Goal: Task Accomplishment & Management: Complete application form

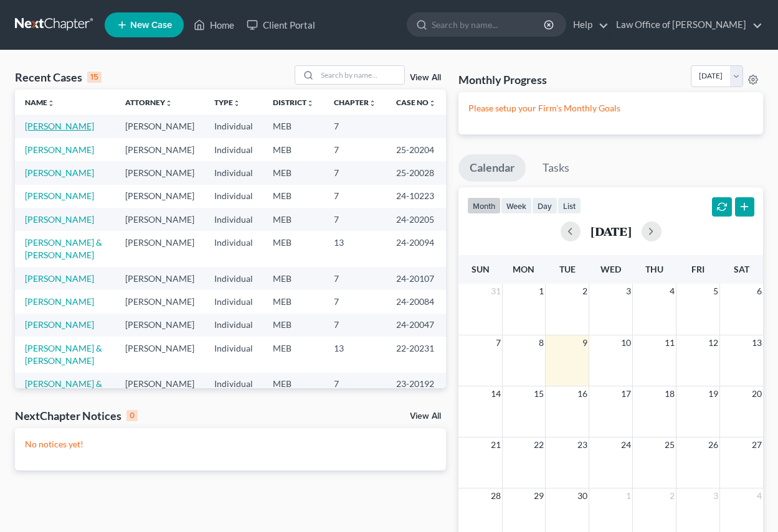
click at [70, 126] on link "[PERSON_NAME]" at bounding box center [59, 126] width 69 height 11
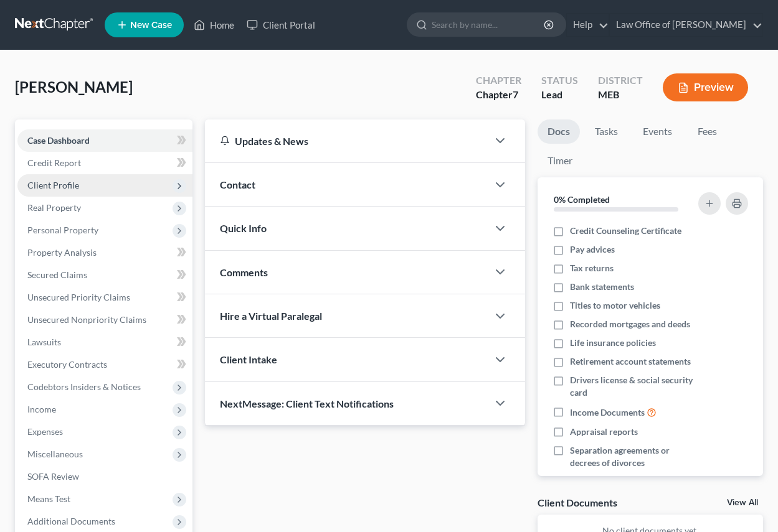
click at [56, 186] on span "Client Profile" at bounding box center [53, 185] width 52 height 11
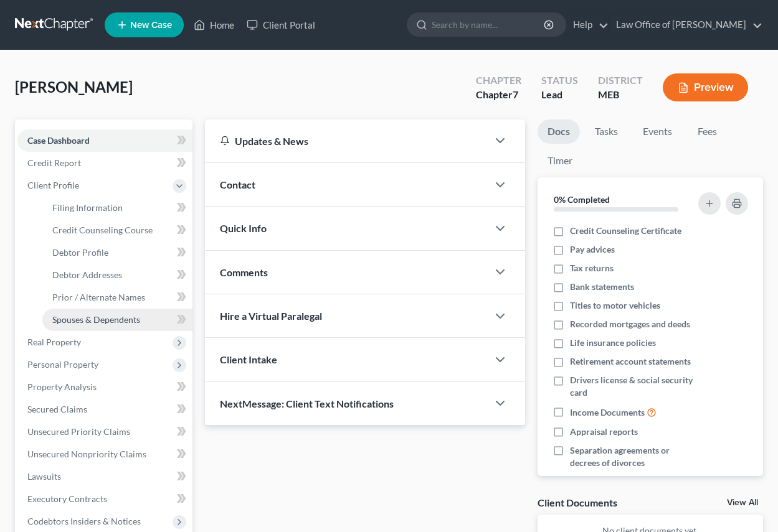
click at [77, 318] on span "Spouses & Dependents" at bounding box center [96, 319] width 88 height 11
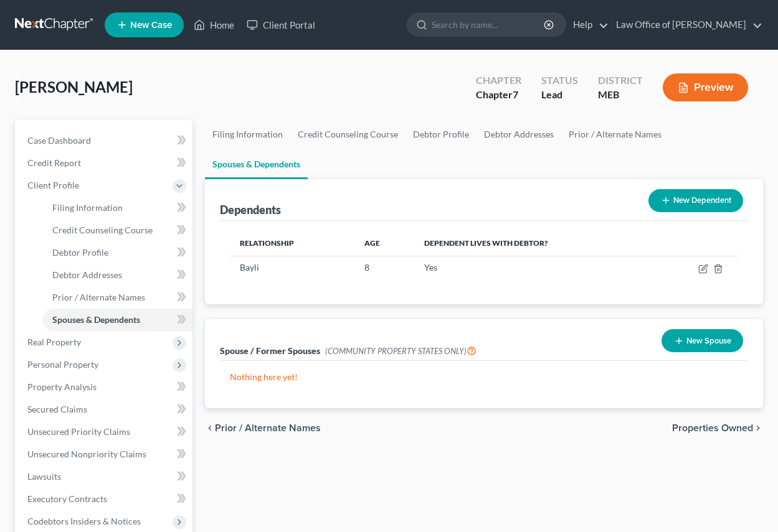
click at [688, 192] on button "New Dependent" at bounding box center [695, 200] width 95 height 23
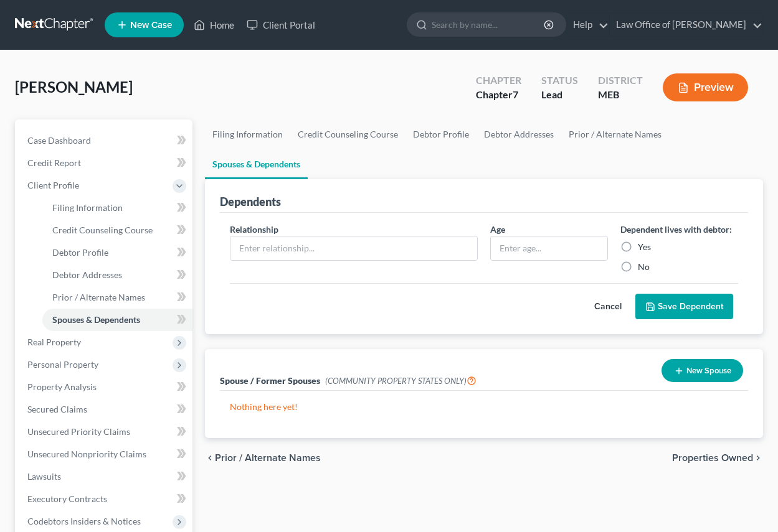
click at [638, 247] on label "Yes" at bounding box center [644, 247] width 13 height 12
click at [643, 247] on input "Yes" at bounding box center [647, 245] width 8 height 8
radio input "true"
click at [500, 250] on input "text" at bounding box center [549, 249] width 116 height 24
type input "6"
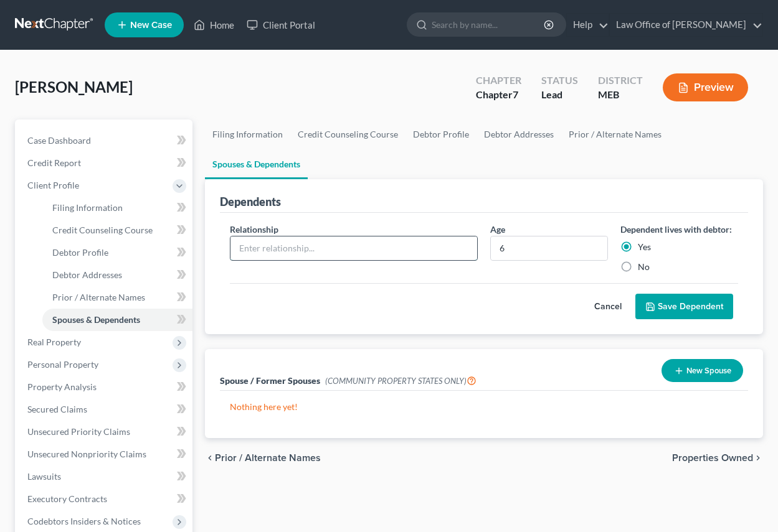
drag, startPoint x: 240, startPoint y: 251, endPoint x: 253, endPoint y: 258, distance: 14.2
click at [240, 251] on input "text" at bounding box center [353, 249] width 247 height 24
type input "Cai"
click at [689, 306] on button "Save Dependent" at bounding box center [684, 307] width 98 height 26
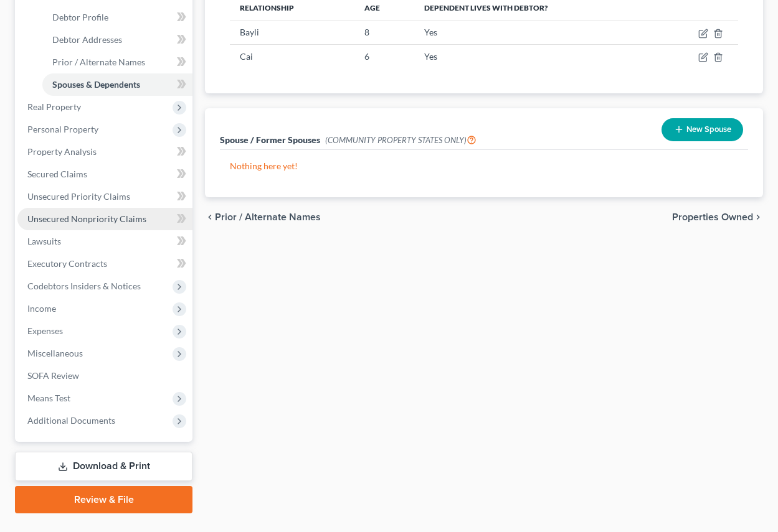
scroll to position [249, 0]
